Goal: Task Accomplishment & Management: Complete application form

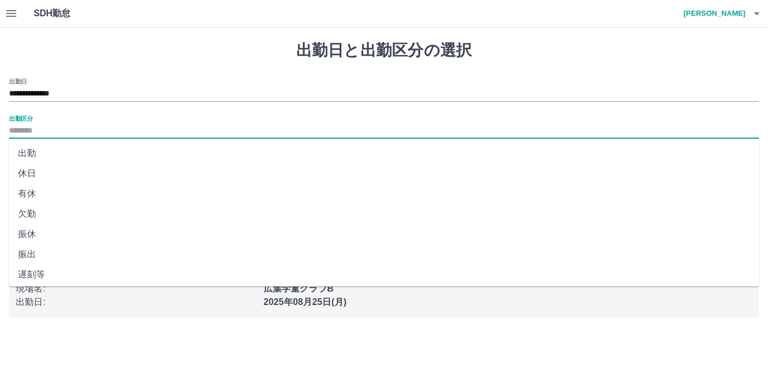
click at [34, 128] on input "出勤区分" at bounding box center [384, 131] width 750 height 14
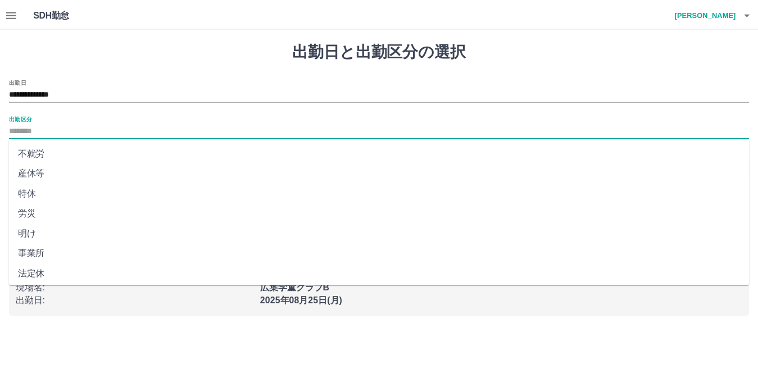
scroll to position [225, 0]
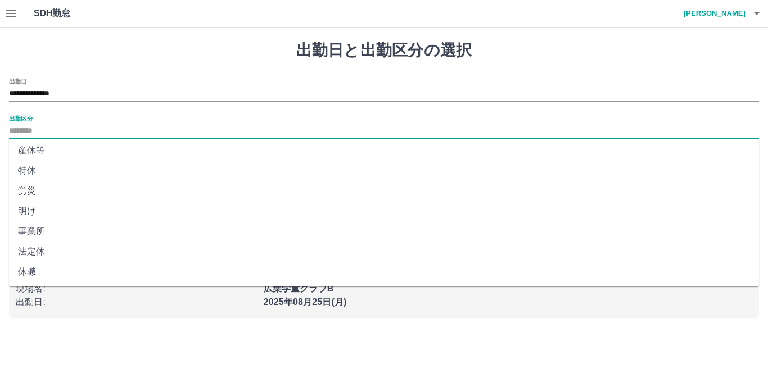
click at [43, 252] on li "法定休" at bounding box center [384, 252] width 750 height 20
type input "***"
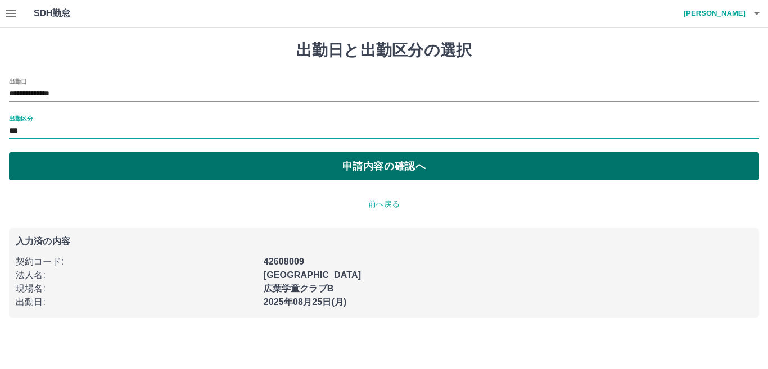
click at [220, 156] on button "申請内容の確認へ" at bounding box center [384, 166] width 750 height 28
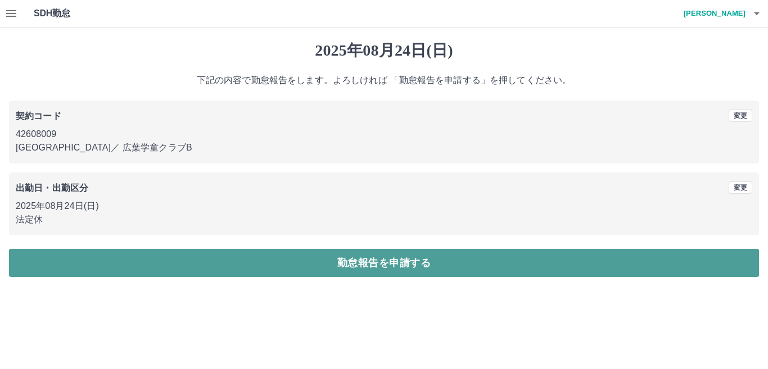
click at [380, 257] on button "勤怠報告を申請する" at bounding box center [384, 263] width 750 height 28
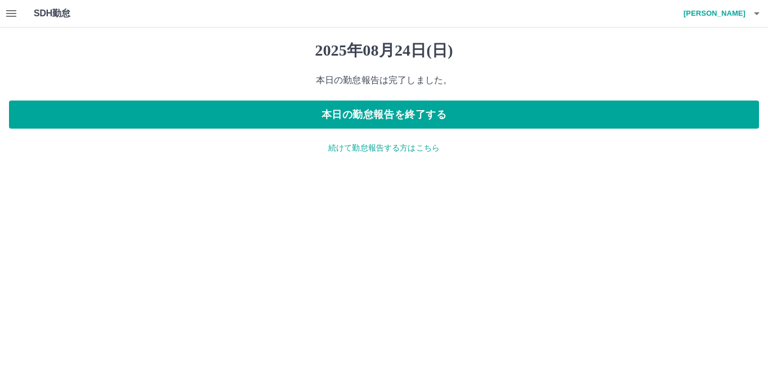
click at [387, 151] on p "続けて勤怠報告する方はこちら" at bounding box center [384, 148] width 750 height 12
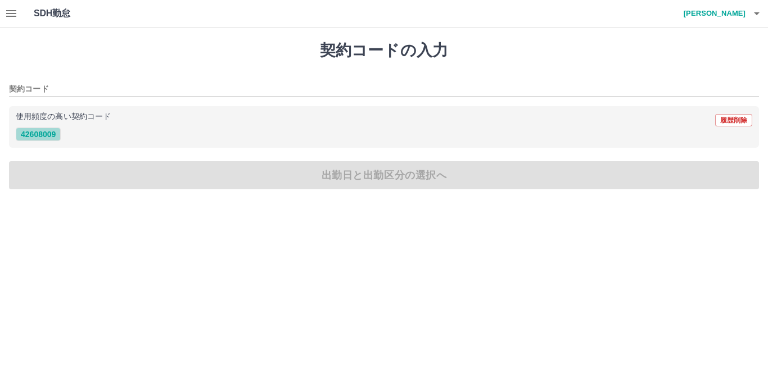
click at [36, 134] on button "42608009" at bounding box center [38, 134] width 45 height 13
type input "********"
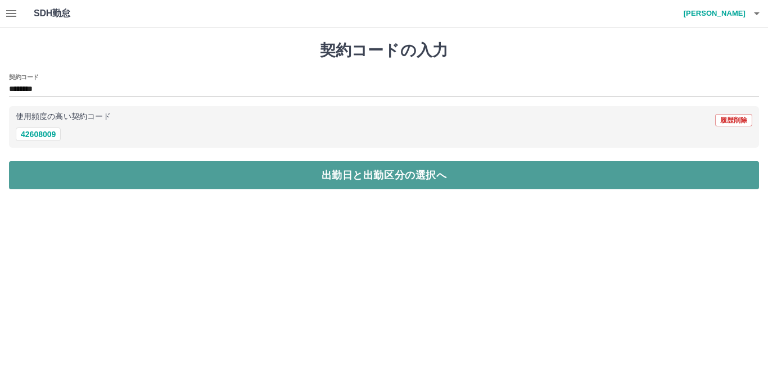
click at [347, 180] on button "出勤日と出勤区分の選択へ" at bounding box center [384, 175] width 750 height 28
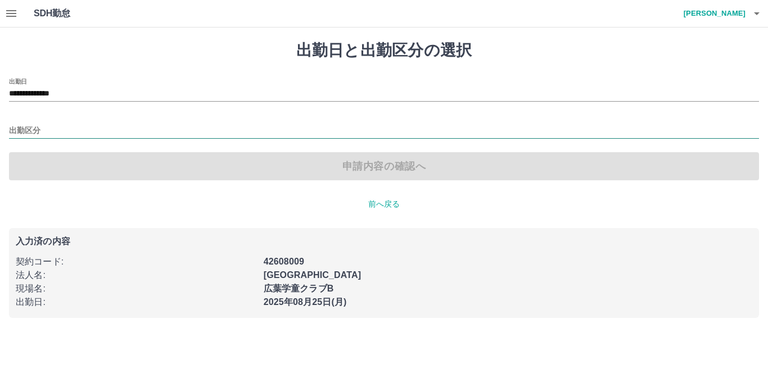
click at [50, 127] on input "出勤区分" at bounding box center [384, 131] width 750 height 14
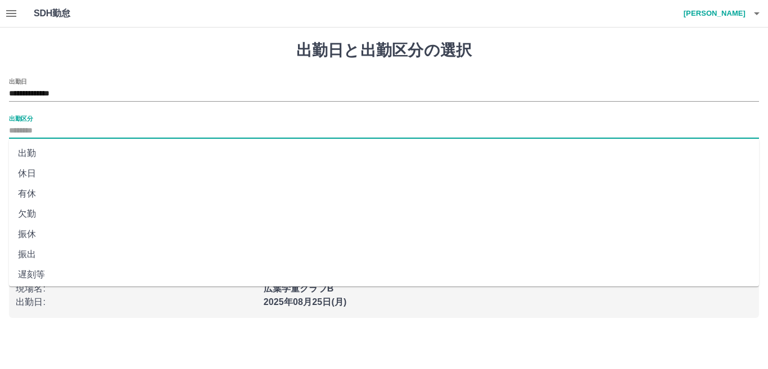
click at [39, 151] on li "出勤" at bounding box center [384, 153] width 750 height 20
type input "**"
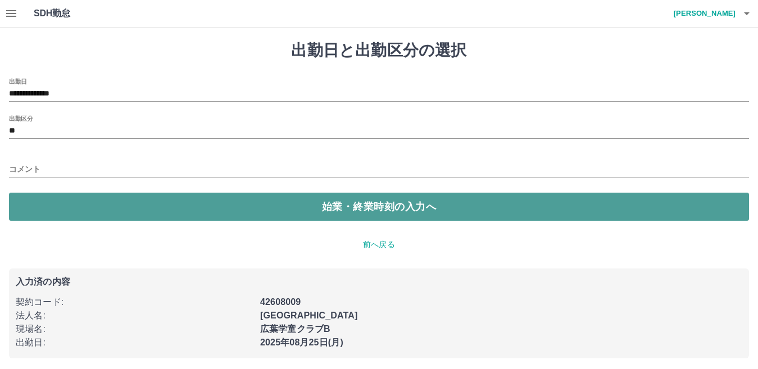
click at [219, 200] on button "始業・終業時刻の入力へ" at bounding box center [379, 207] width 740 height 28
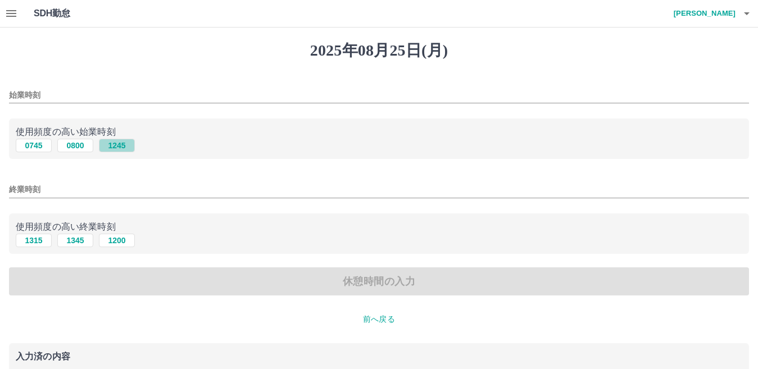
click at [124, 146] on button "1245" at bounding box center [117, 145] width 36 height 13
type input "****"
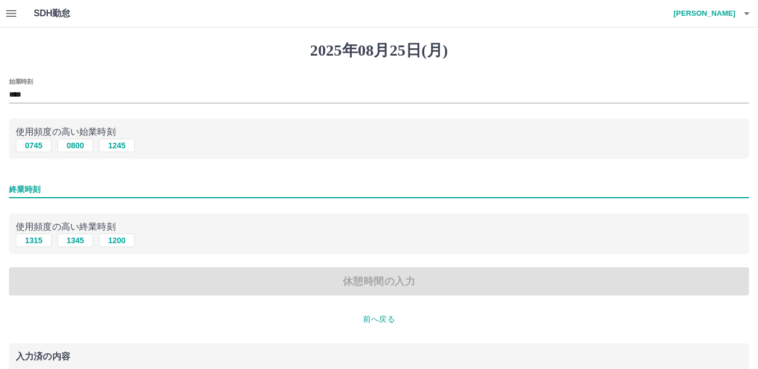
click at [61, 183] on input "終業時刻" at bounding box center [379, 190] width 740 height 16
type input "****"
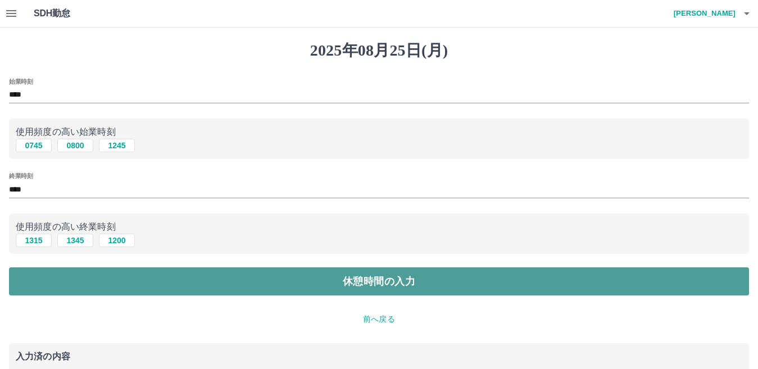
click at [356, 283] on button "休憩時間の入力" at bounding box center [379, 282] width 740 height 28
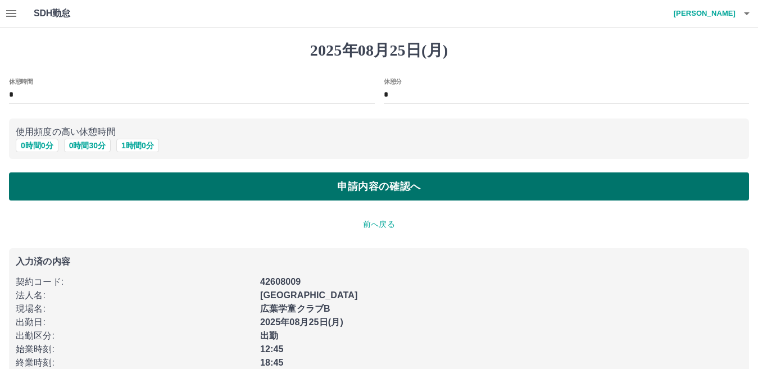
click at [362, 187] on button "申請内容の確認へ" at bounding box center [379, 187] width 740 height 28
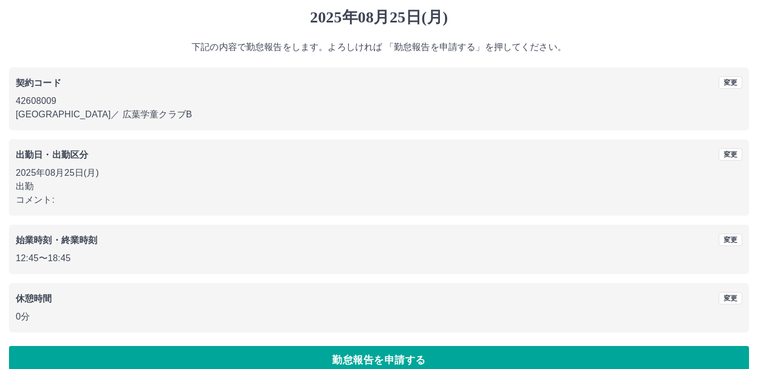
scroll to position [52, 0]
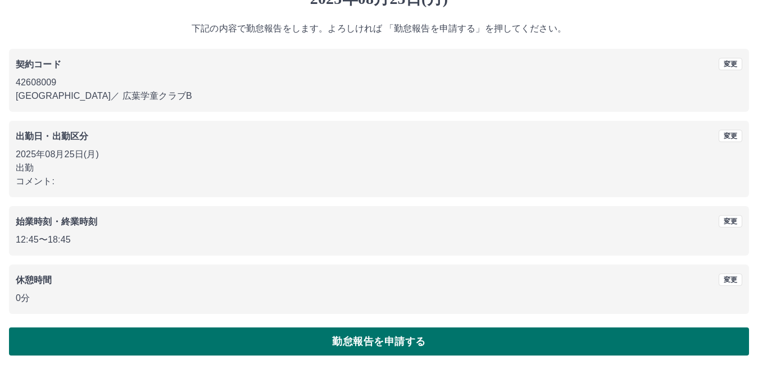
click at [376, 336] on button "勤怠報告を申請する" at bounding box center [379, 342] width 740 height 28
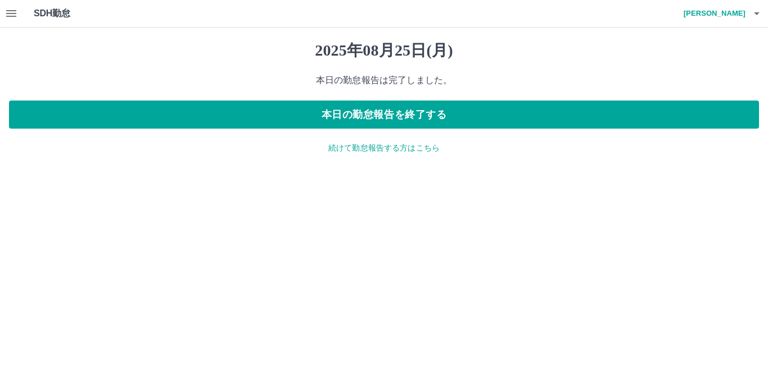
click at [410, 147] on p "続けて勤怠報告する方はこちら" at bounding box center [384, 148] width 750 height 12
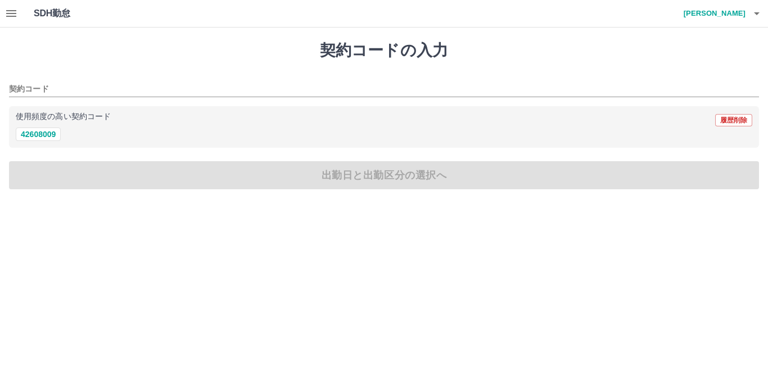
click at [11, 11] on icon "button" at bounding box center [11, 13] width 10 height 7
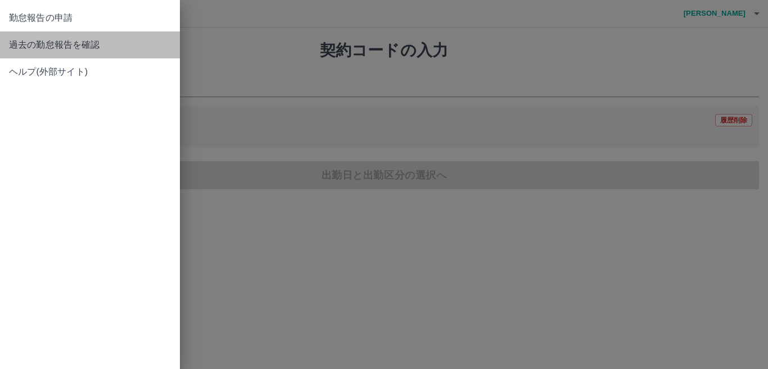
click at [56, 44] on span "過去の勤怠報告を確認" at bounding box center [90, 44] width 162 height 13
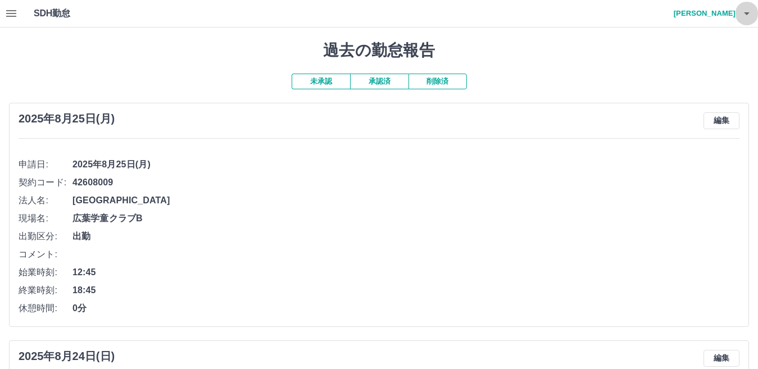
click at [743, 12] on icon "button" at bounding box center [746, 13] width 13 height 13
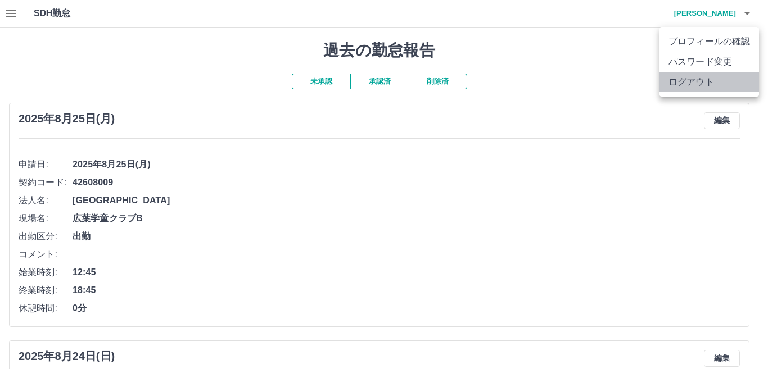
click at [706, 79] on li "ログアウト" at bounding box center [710, 82] width 100 height 20
